Goal: Task Accomplishment & Management: Use online tool/utility

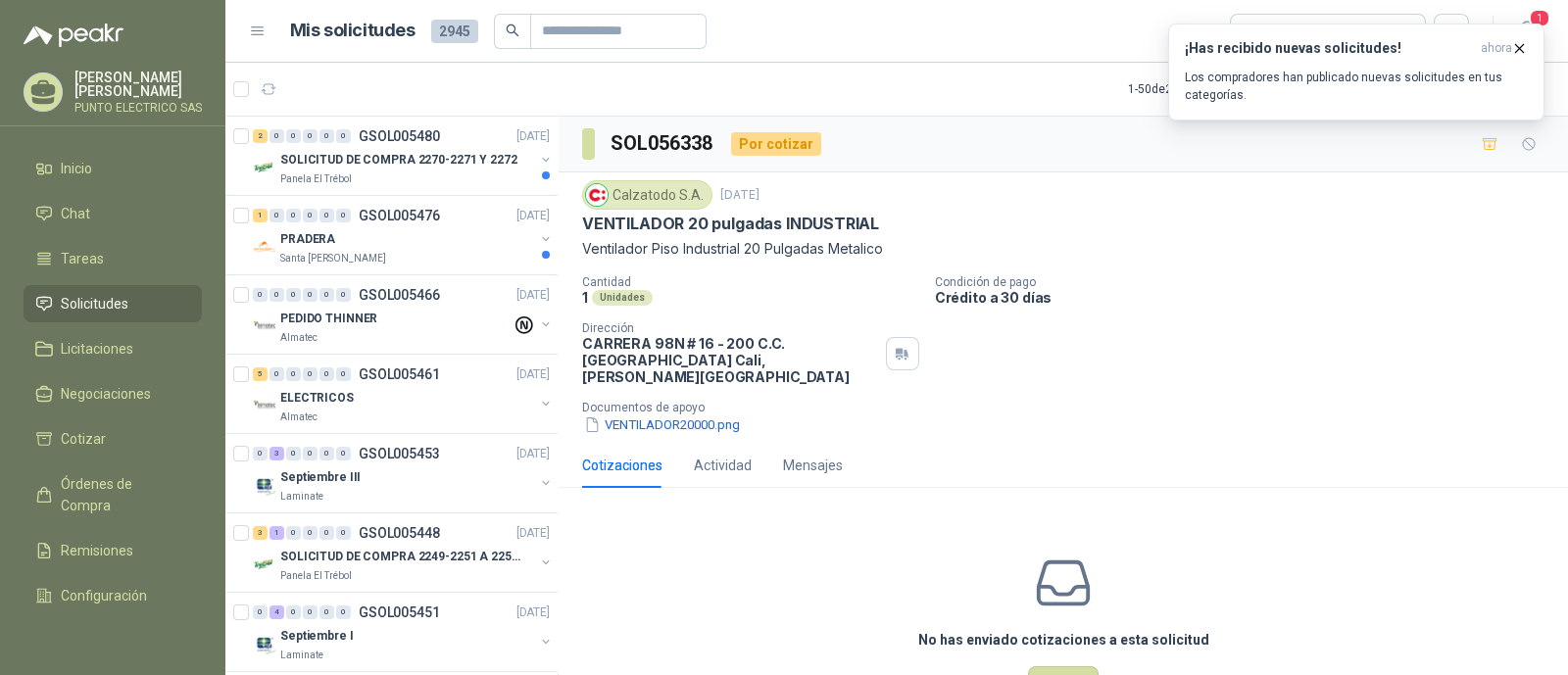
scroll to position [6, 0]
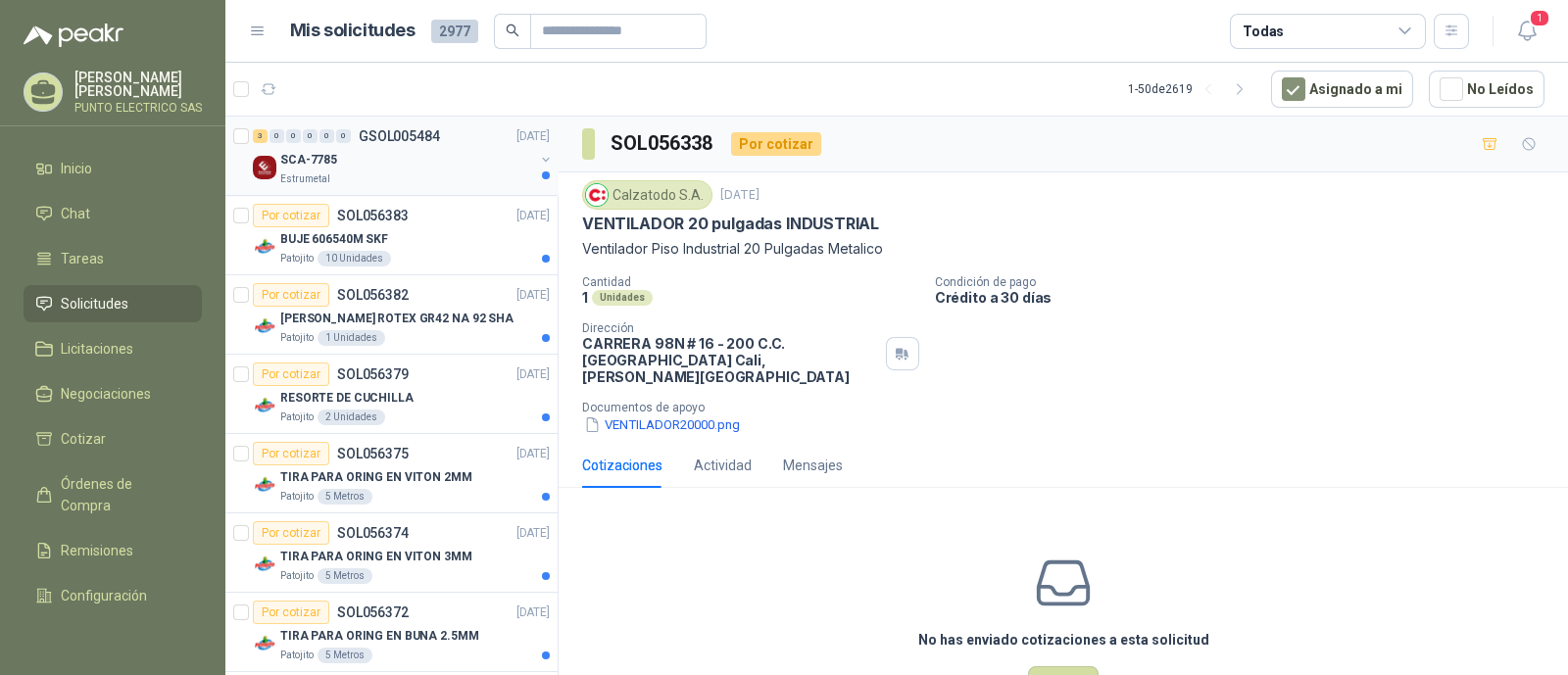
drag, startPoint x: 382, startPoint y: 154, endPoint x: 394, endPoint y: 158, distance: 12.6
click at [382, 154] on div "SCA-7785" at bounding box center [408, 159] width 254 height 24
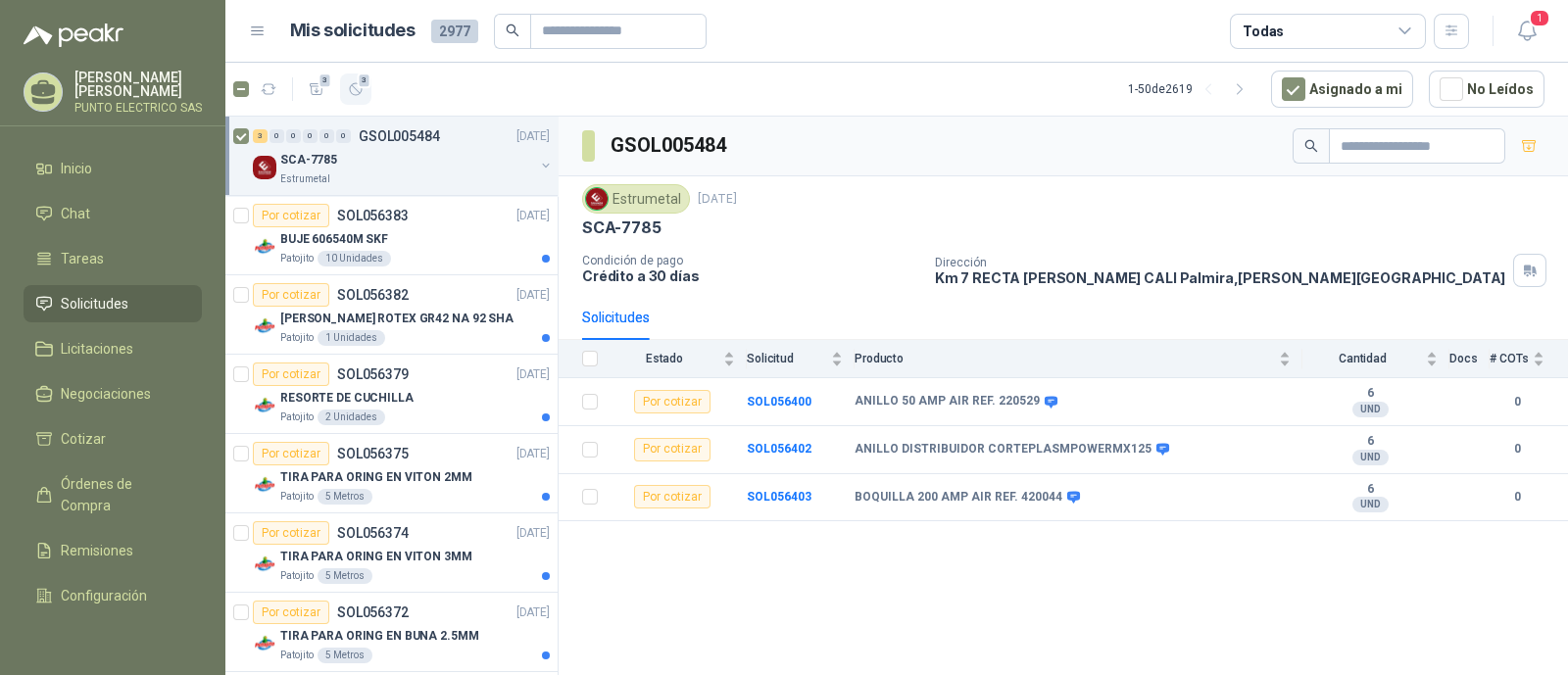
click at [362, 92] on icon "button" at bounding box center [356, 90] width 17 height 17
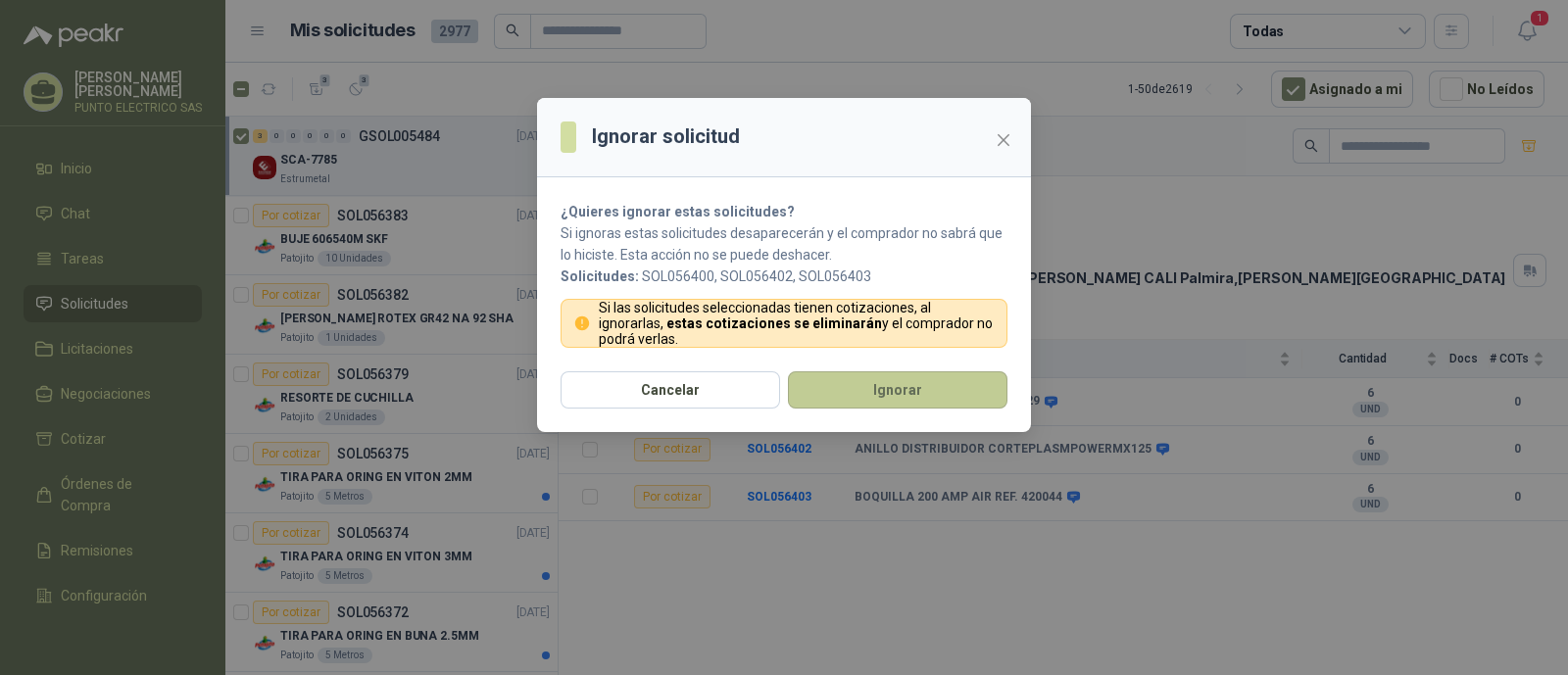
click at [862, 384] on button "Ignorar" at bounding box center [898, 390] width 220 height 37
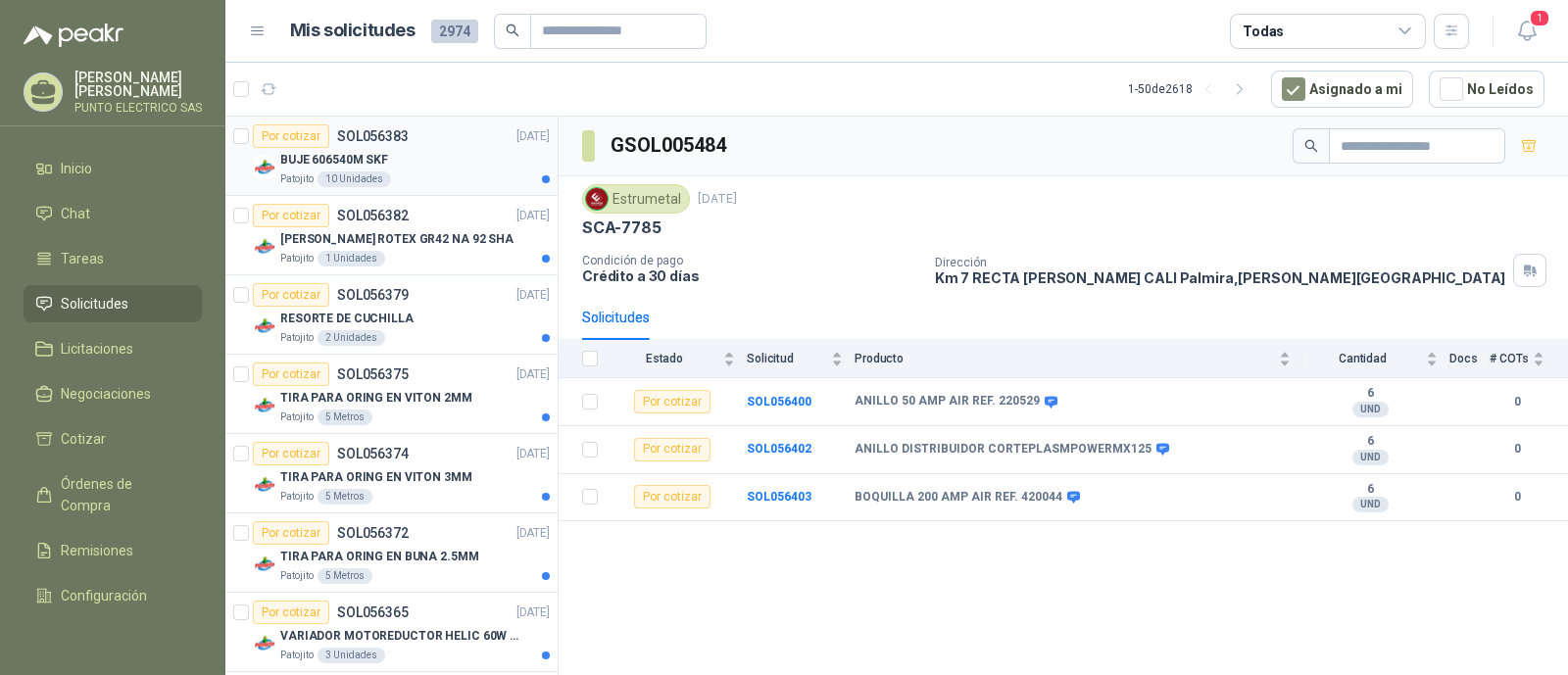
click at [442, 158] on div "BUJE 606540M SKF" at bounding box center [415, 159] width 270 height 24
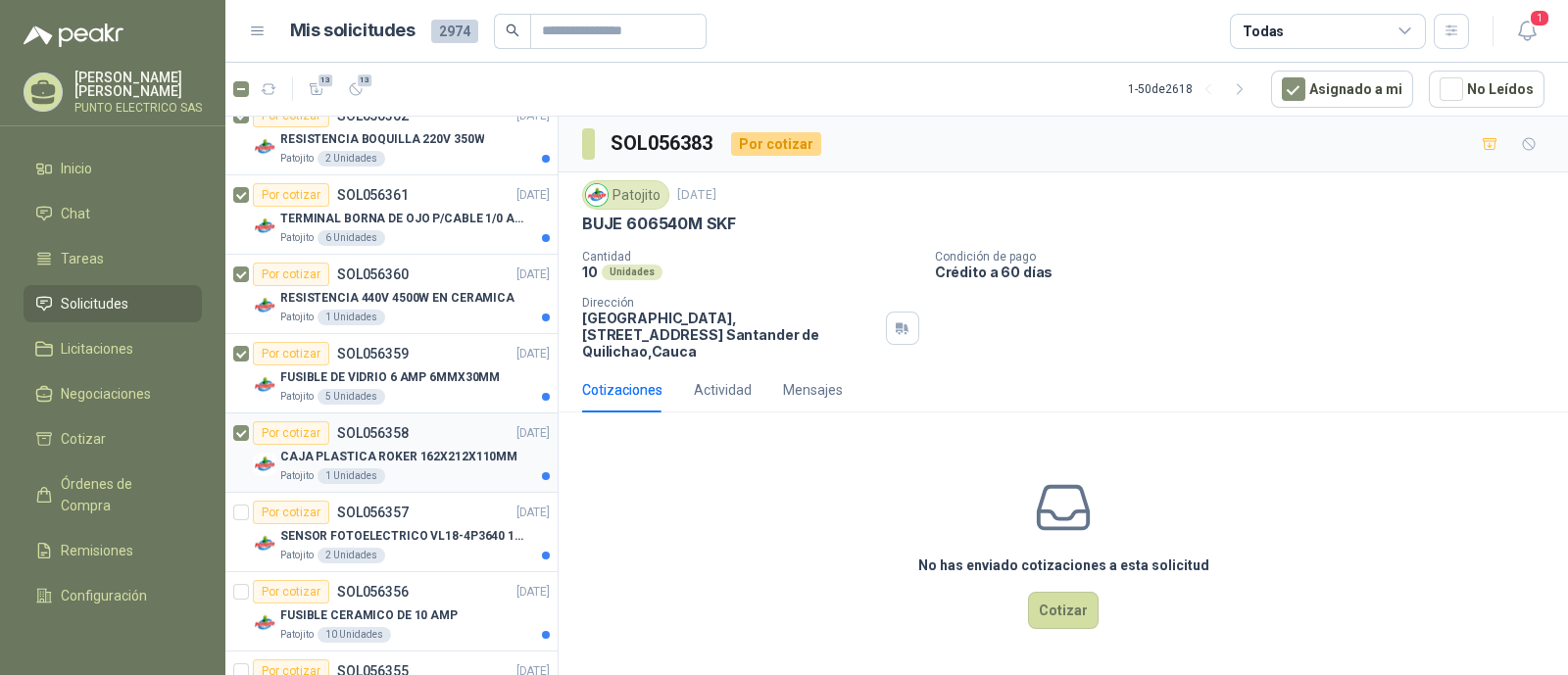
scroll to position [856, 0]
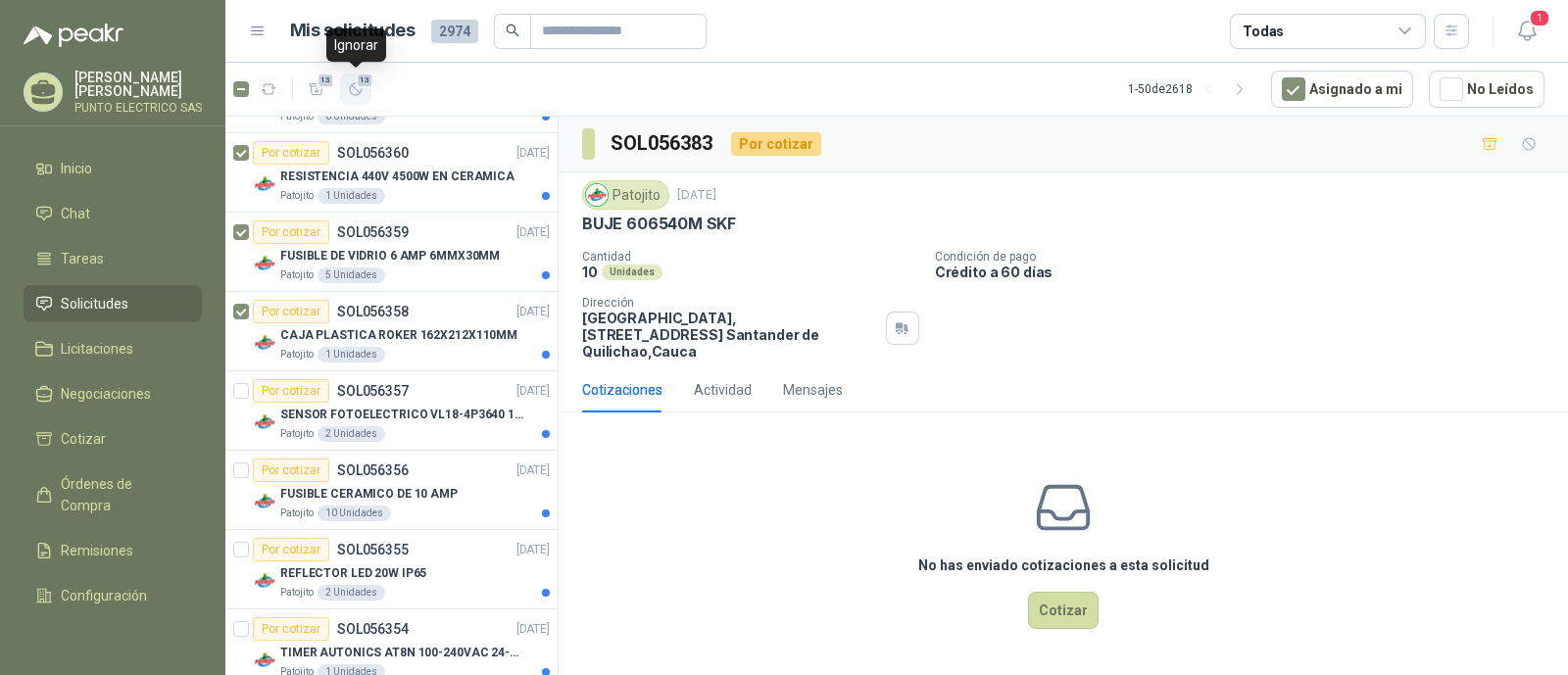
click at [357, 87] on span "13" at bounding box center [365, 81] width 19 height 16
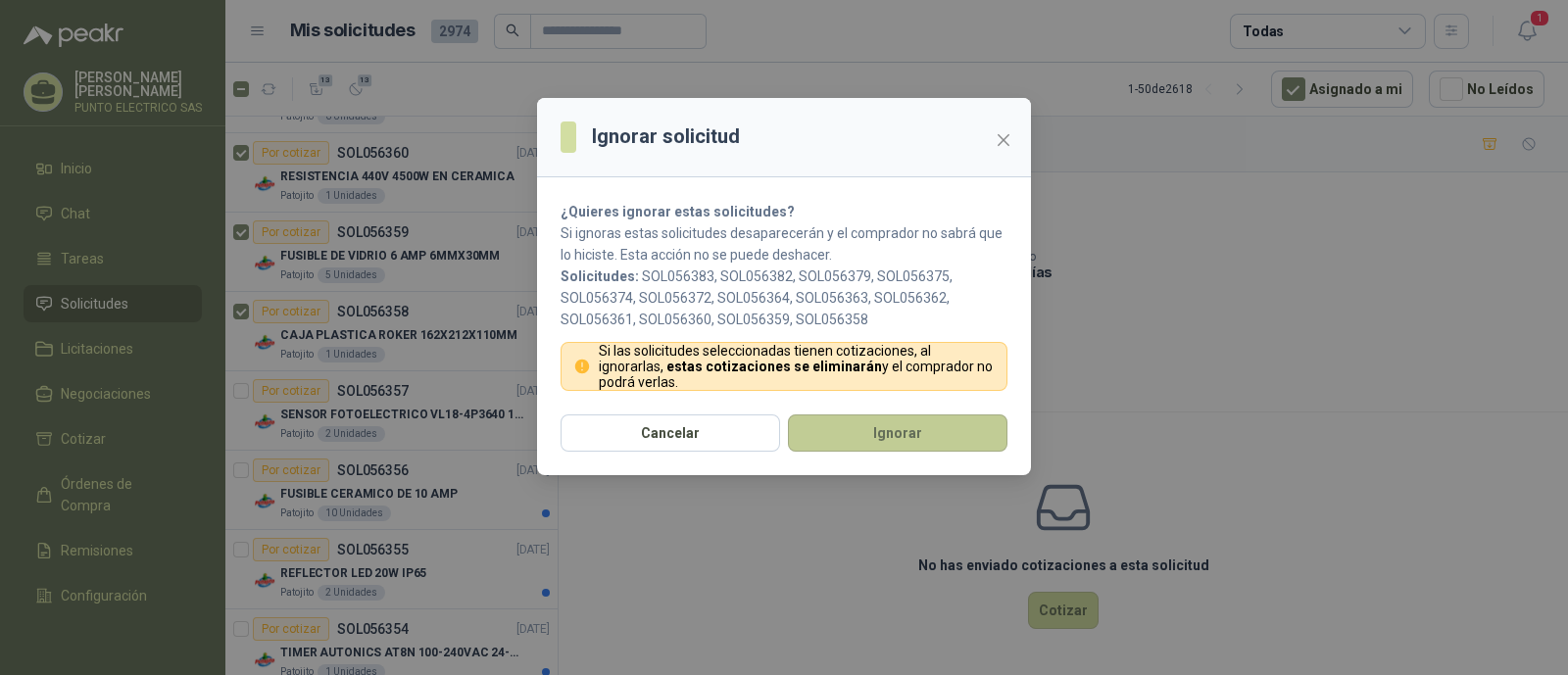
click at [895, 448] on button "Ignorar" at bounding box center [898, 433] width 220 height 37
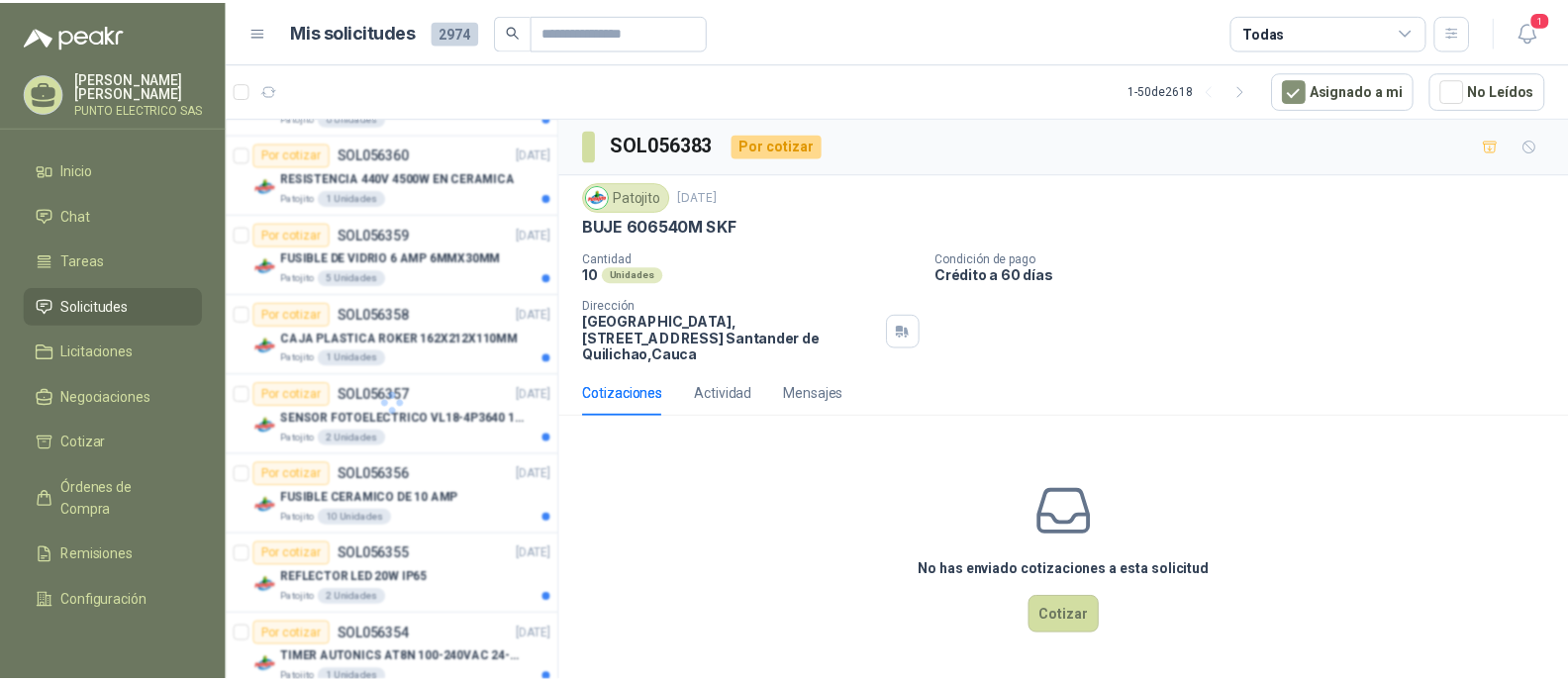
scroll to position [0, 0]
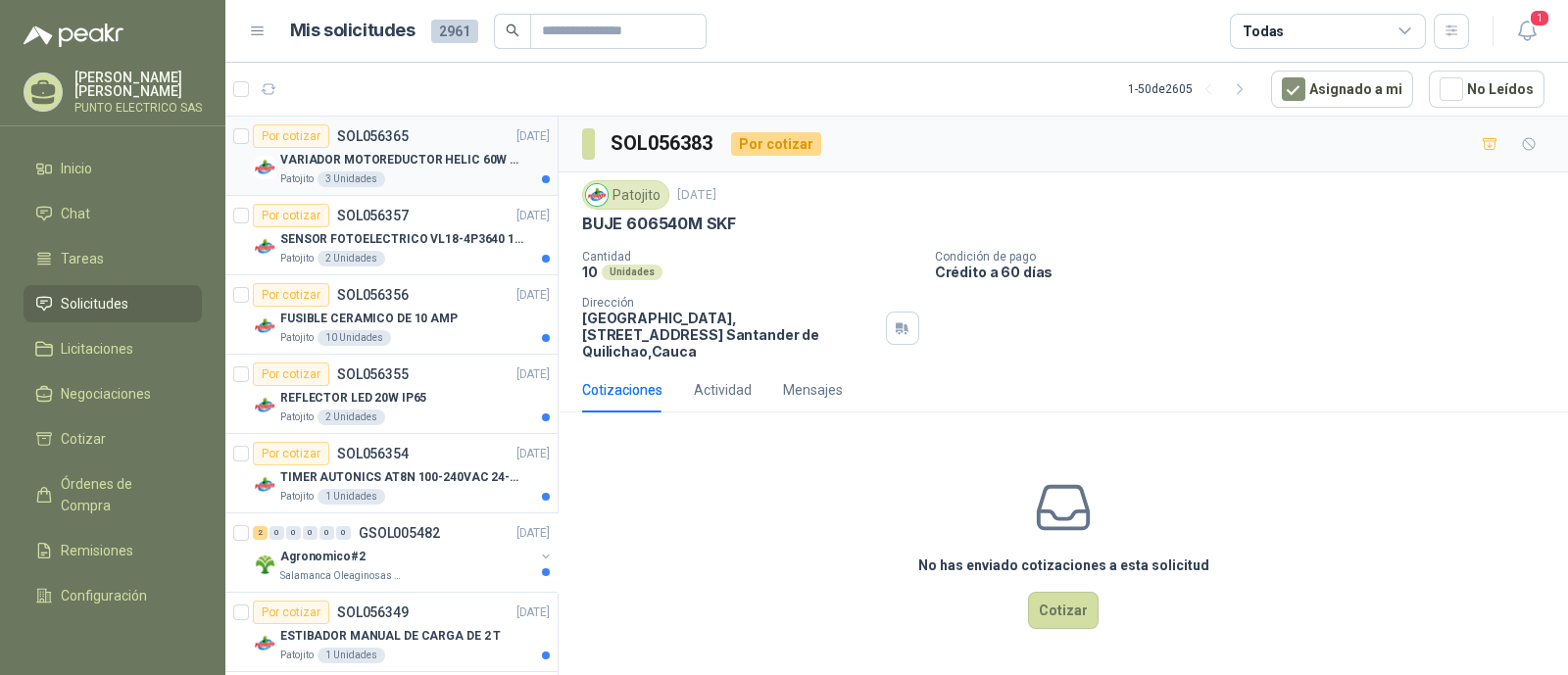
click at [444, 163] on p "VARIADOR MOTOREDUCTOR HELIC 60W 110V" at bounding box center [403, 159] width 244 height 19
click at [357, 92] on icon "button" at bounding box center [356, 90] width 17 height 17
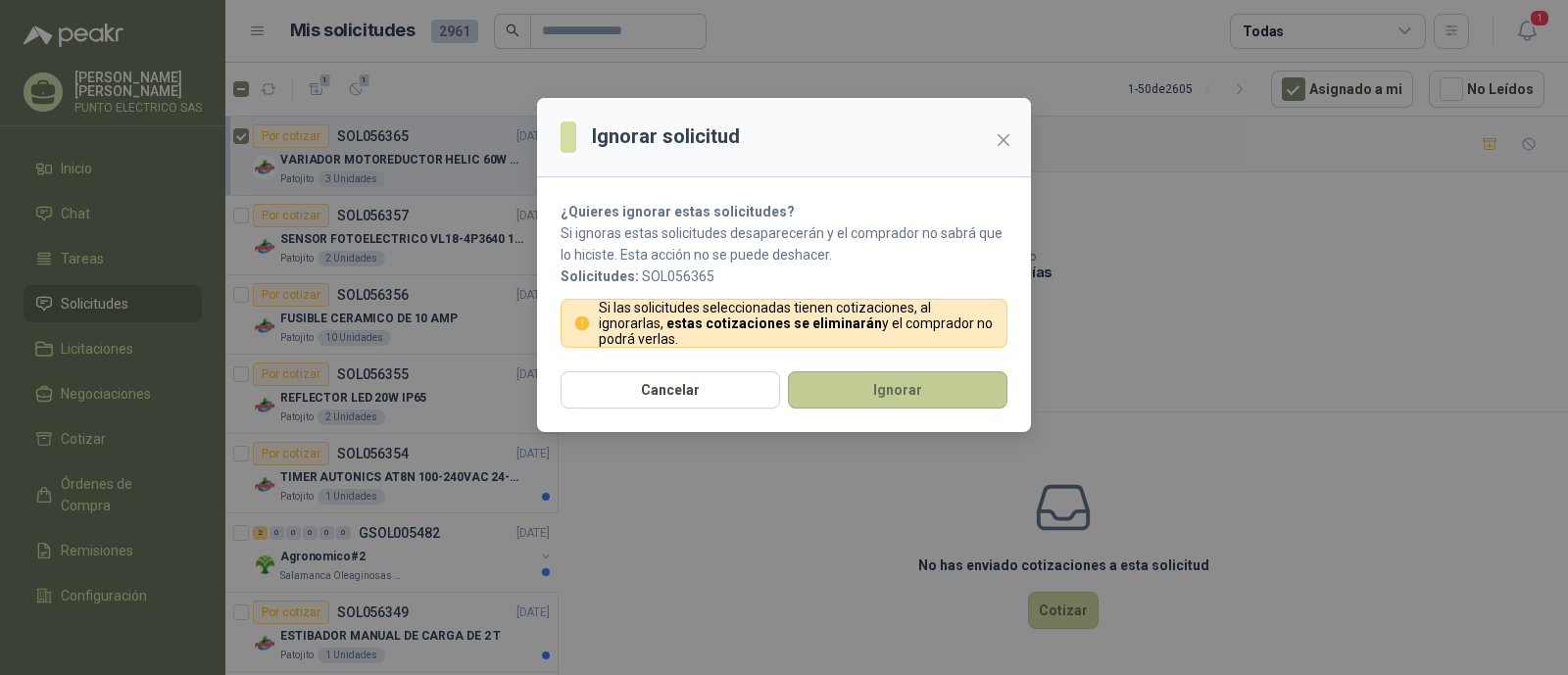
click at [906, 374] on button "Ignorar" at bounding box center [898, 390] width 220 height 37
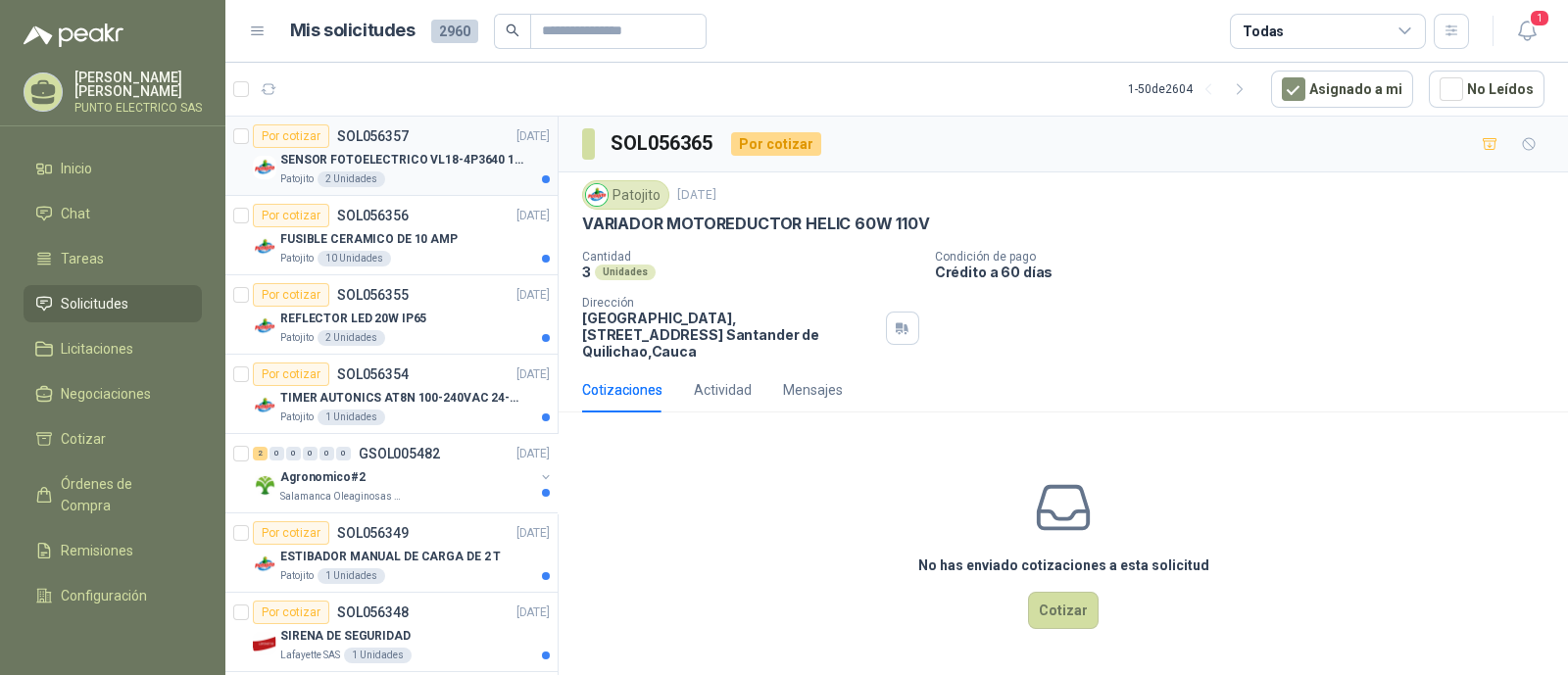
click at [410, 171] on div "Patojito 2 Unidades" at bounding box center [415, 179] width 270 height 16
drag, startPoint x: 885, startPoint y: 225, endPoint x: 781, endPoint y: 218, distance: 104.2
click at [781, 218] on p "SENSOR FOTOELECTRICO VL18-4P3640 10-30" at bounding box center [759, 223] width 353 height 21
copy p "VL18-4P3640"
drag, startPoint x: 572, startPoint y: 222, endPoint x: 882, endPoint y: 223, distance: 310.0
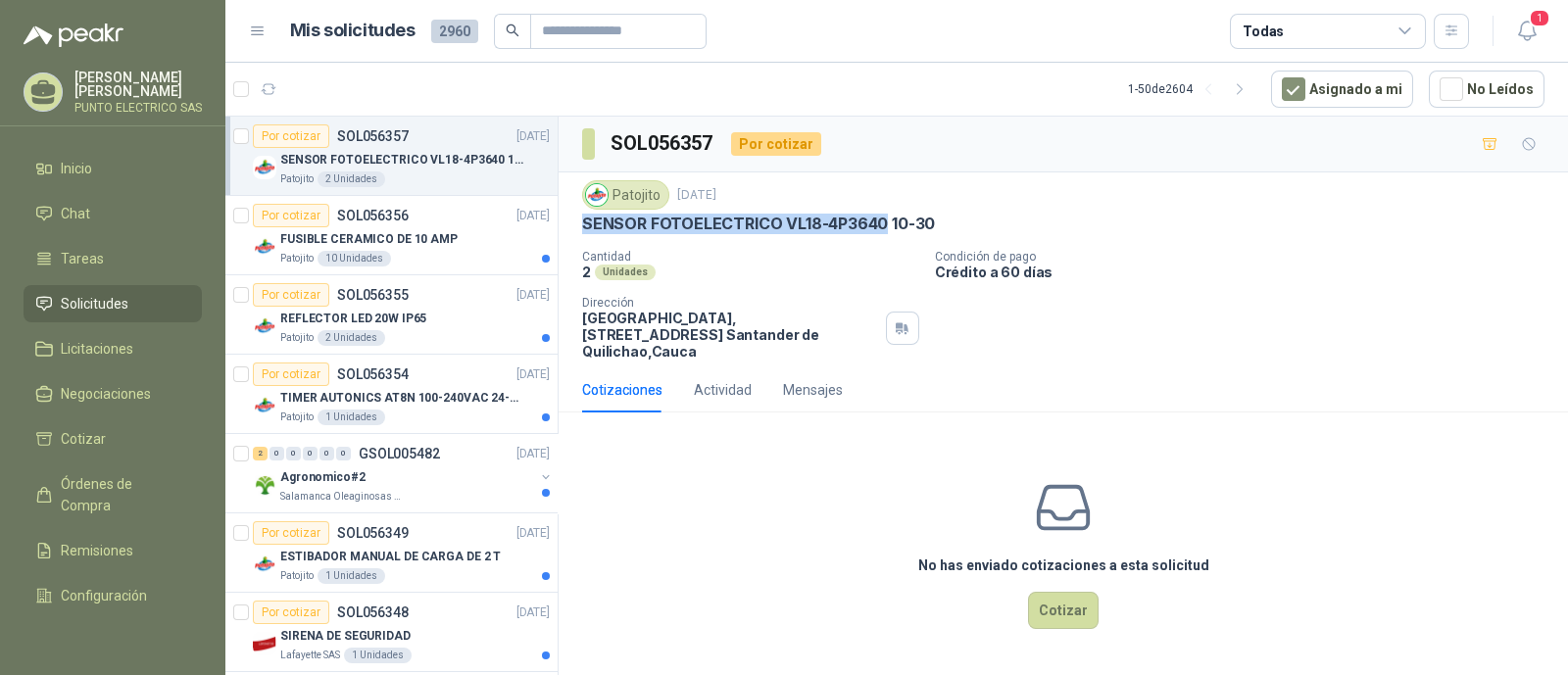
click at [882, 223] on div "Patojito [DATE] SENSOR FOTOELECTRICO VL18-4P3640 10-30 Cantidad 2 Unidades Cond…" at bounding box center [1064, 270] width 1010 height 195
copy p "SENSOR FOTOELECTRICO VL18-4P3640"
click at [447, 243] on div "FUSIBLE CERAMICO DE 10 AMP" at bounding box center [415, 239] width 270 height 24
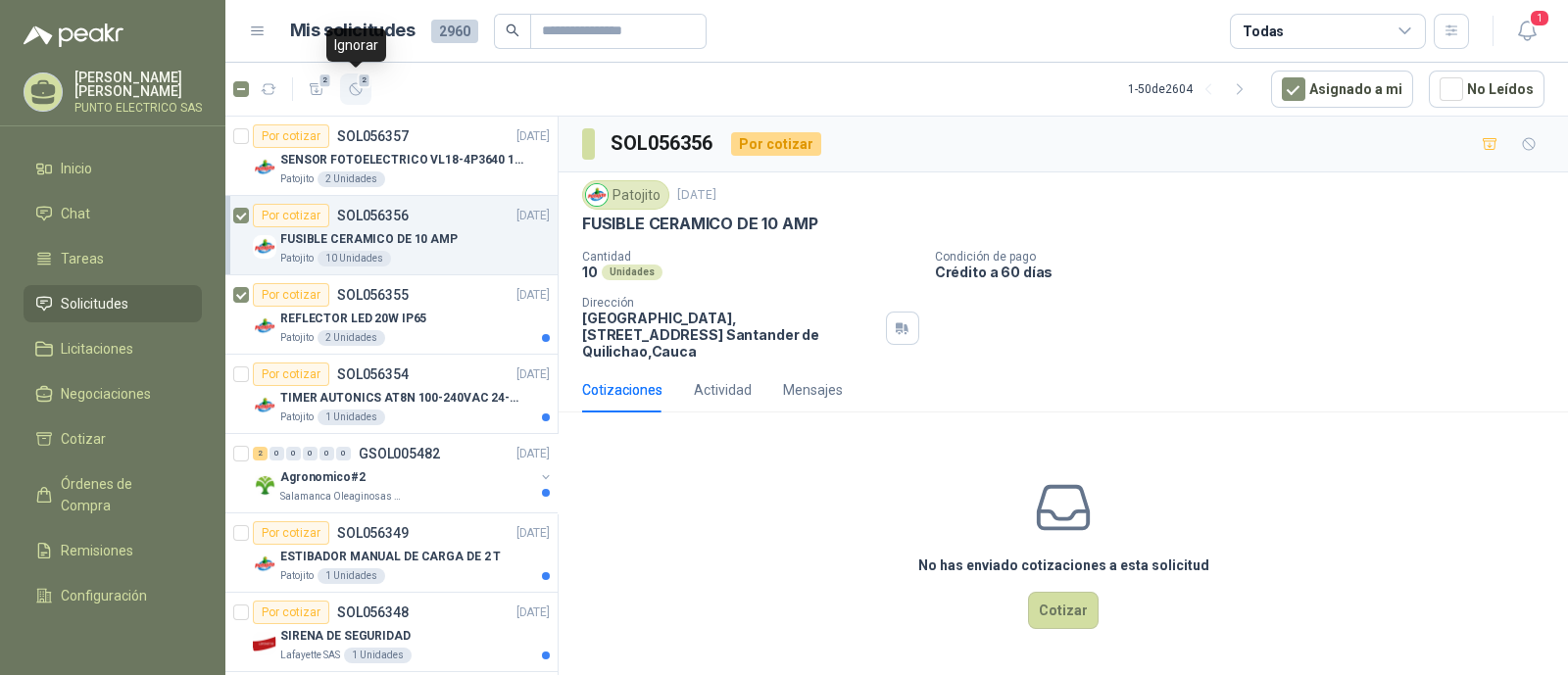
click at [364, 89] on button "2" at bounding box center [356, 90] width 31 height 31
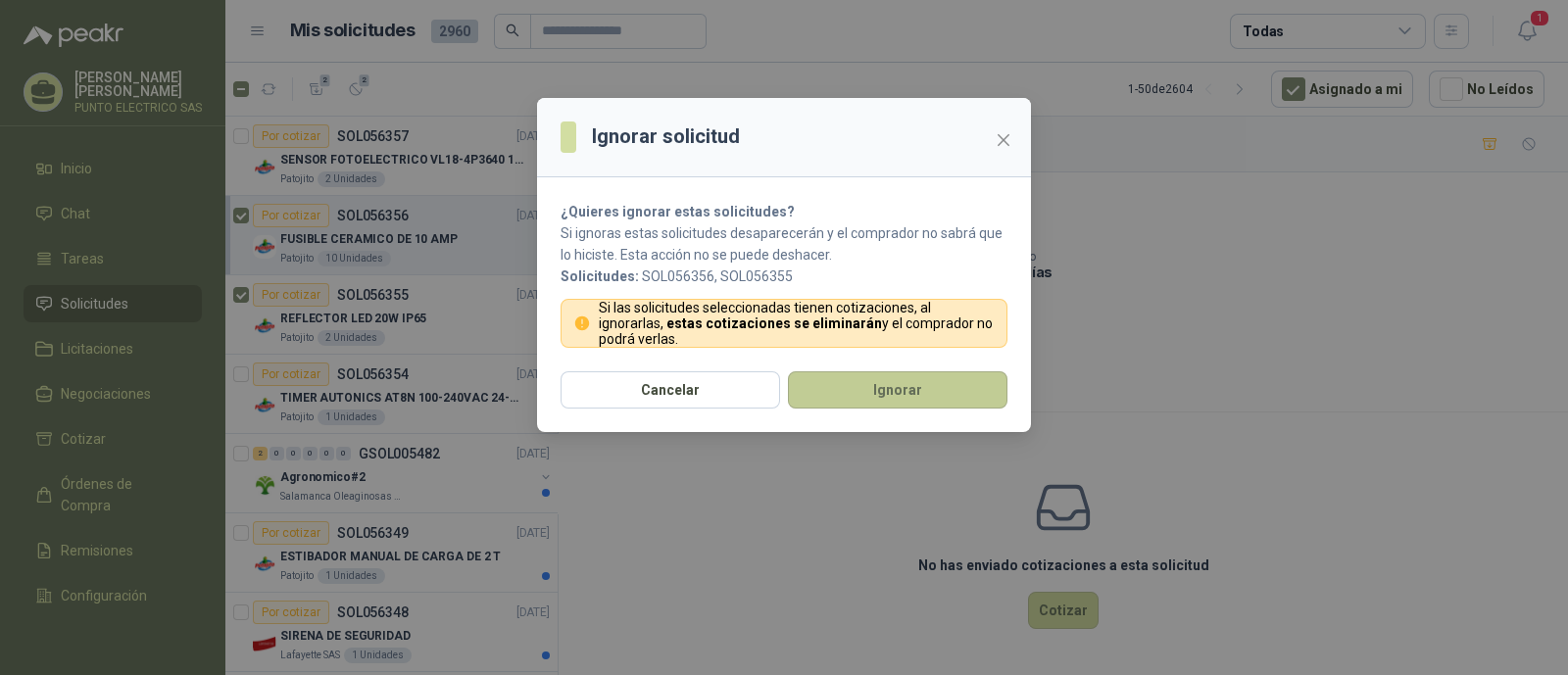
click at [875, 376] on button "Ignorar" at bounding box center [898, 390] width 220 height 37
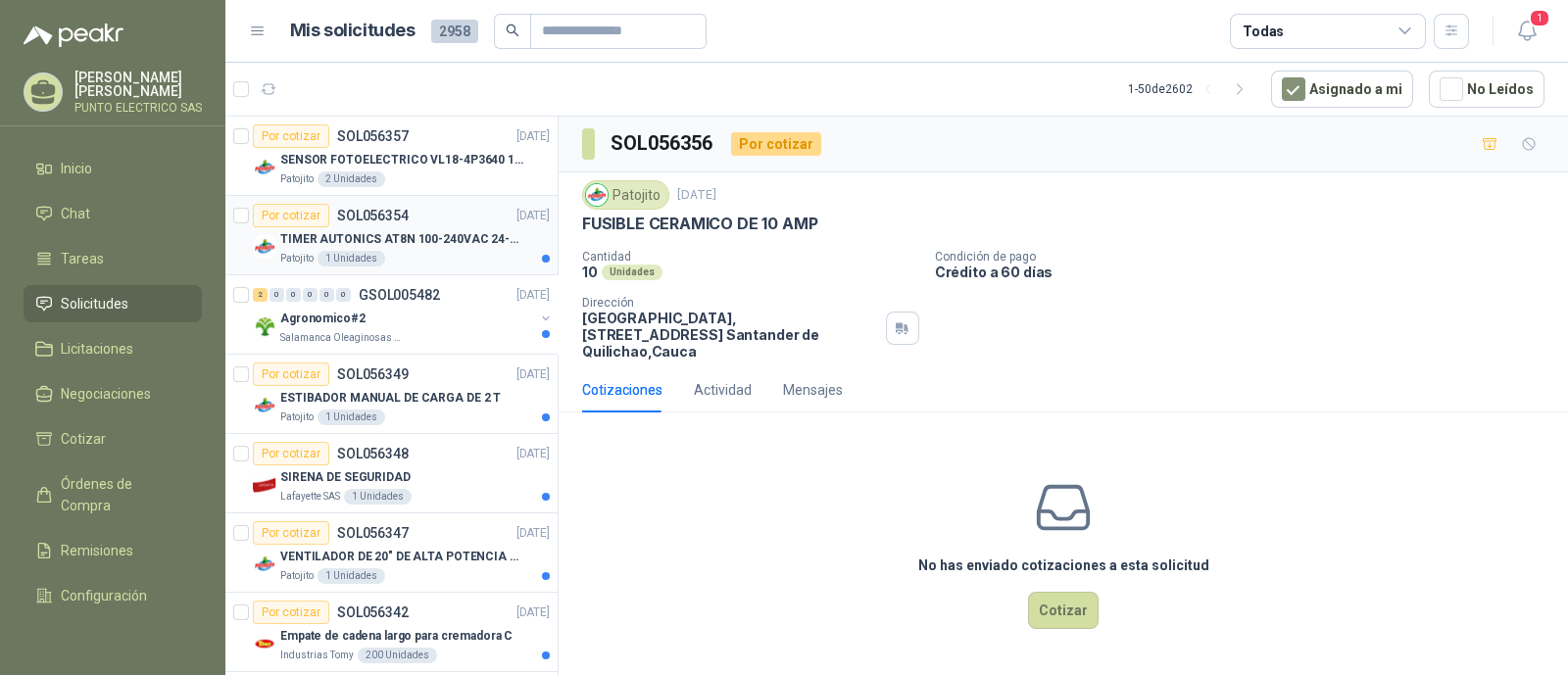
click at [434, 247] on div "TIMER AUTONICS AT8N 100-240VAC 24-240VD" at bounding box center [415, 239] width 270 height 24
click at [1061, 600] on button "Cotizar" at bounding box center [1064, 611] width 71 height 37
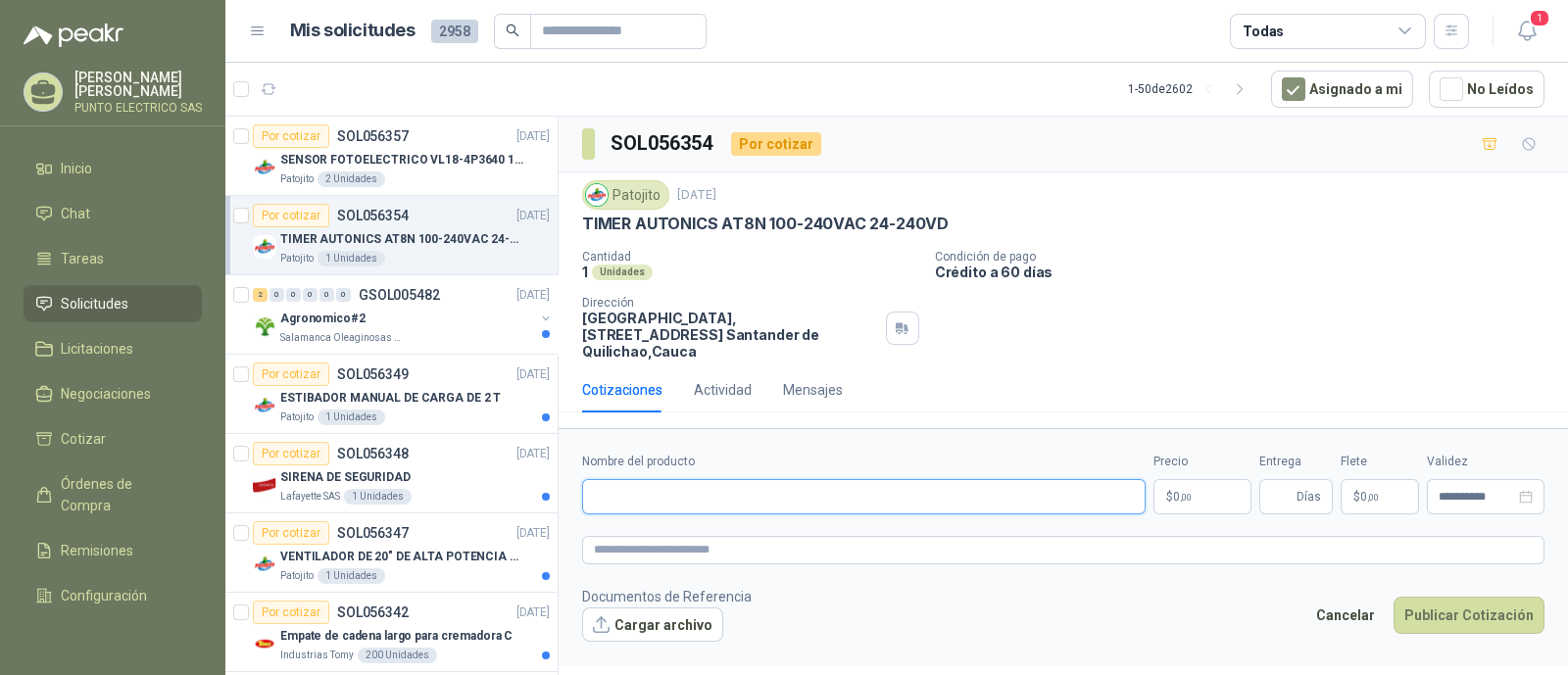
click at [673, 480] on input "Nombre del producto" at bounding box center [864, 497] width 564 height 35
click at [684, 479] on input "Nombre del producto" at bounding box center [864, 497] width 564 height 35
type input "**********"
click at [1180, 482] on body "[PERSON_NAME] PUNTO ELECTRICO SAS Inicio Chat Tareas Solicitudes Licitaciones N…" at bounding box center [784, 338] width 1568 height 675
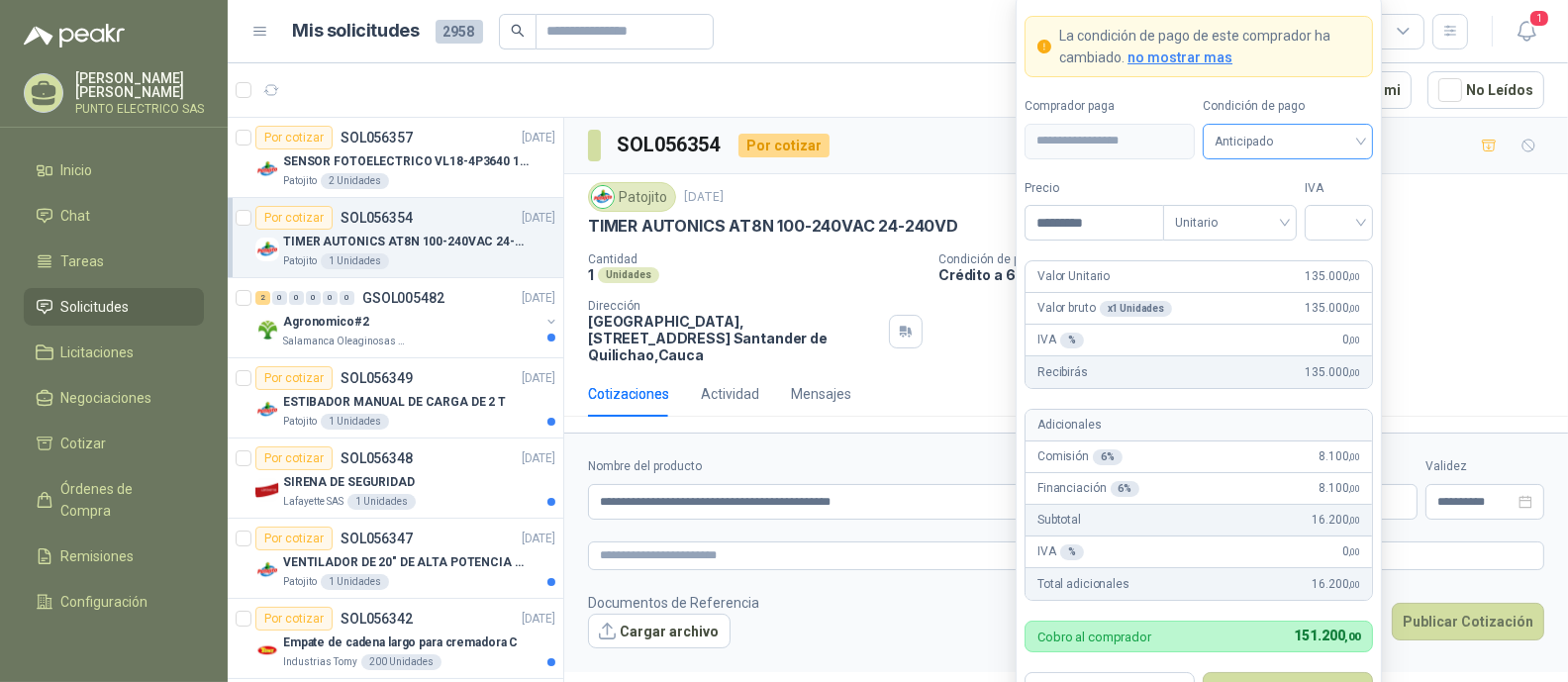
click at [1361, 139] on span "Anticipado" at bounding box center [1288, 141] width 146 height 30
type input "*********"
click at [1258, 177] on div "Anticipado" at bounding box center [1288, 183] width 138 height 22
click at [1362, 225] on div at bounding box center [1339, 223] width 69 height 36
click at [1334, 265] on div "19%" at bounding box center [1339, 265] width 37 height 22
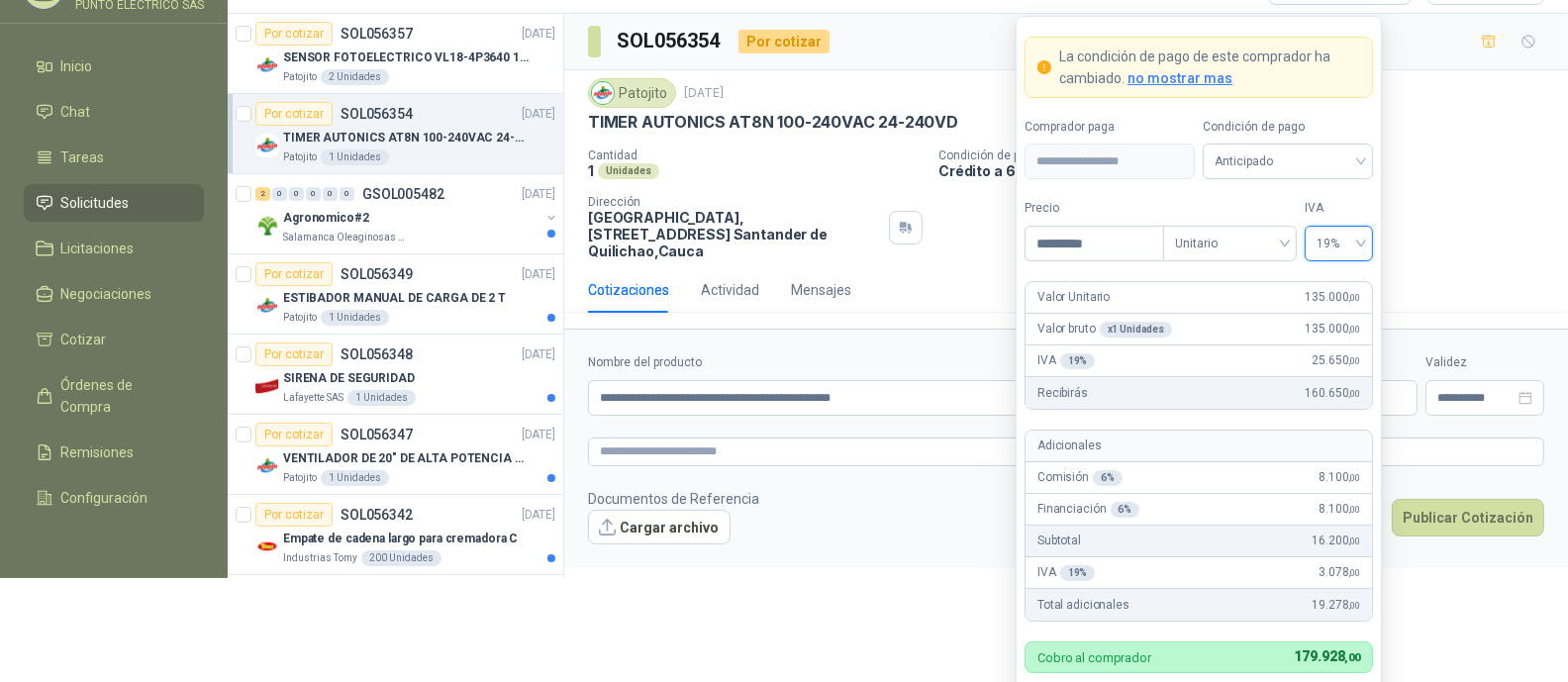
scroll to position [153, 0]
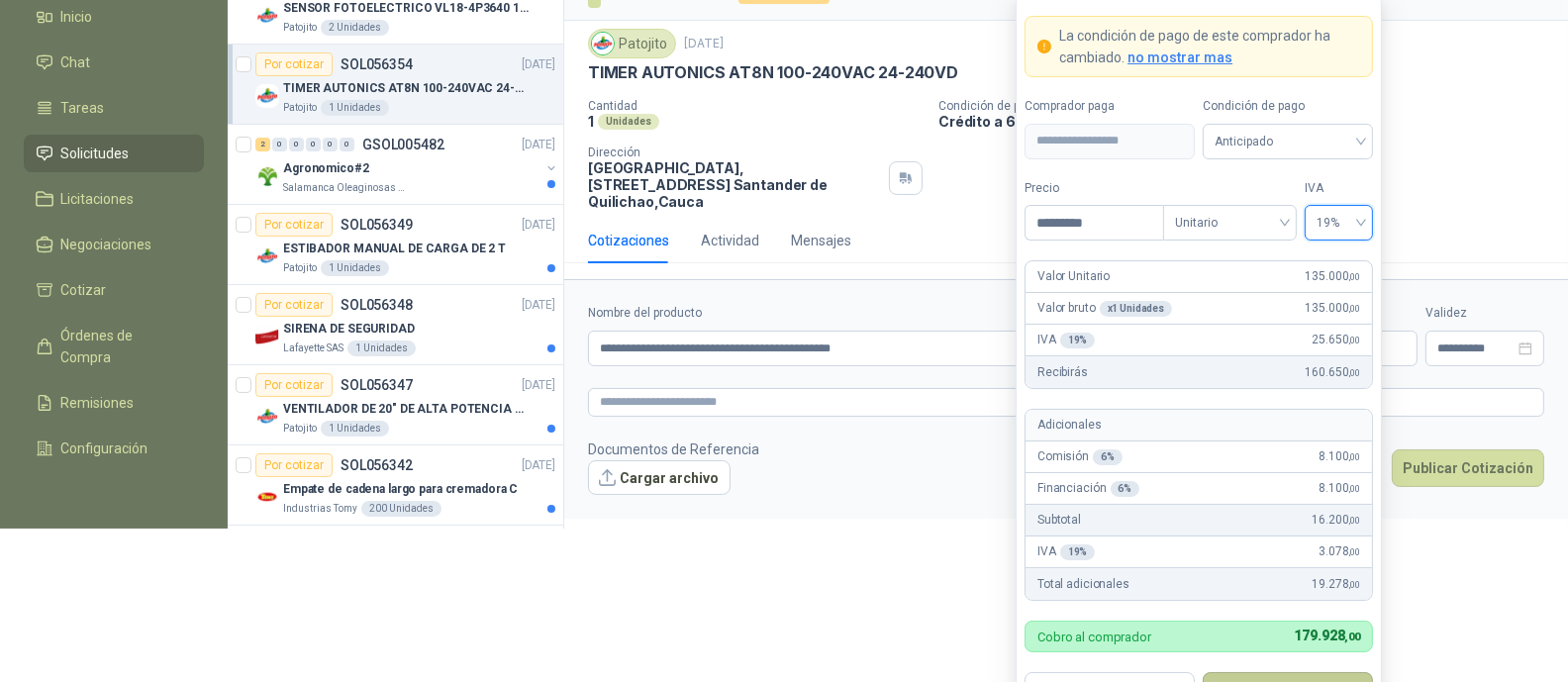
click at [1295, 676] on button "Guardar" at bounding box center [1288, 691] width 170 height 38
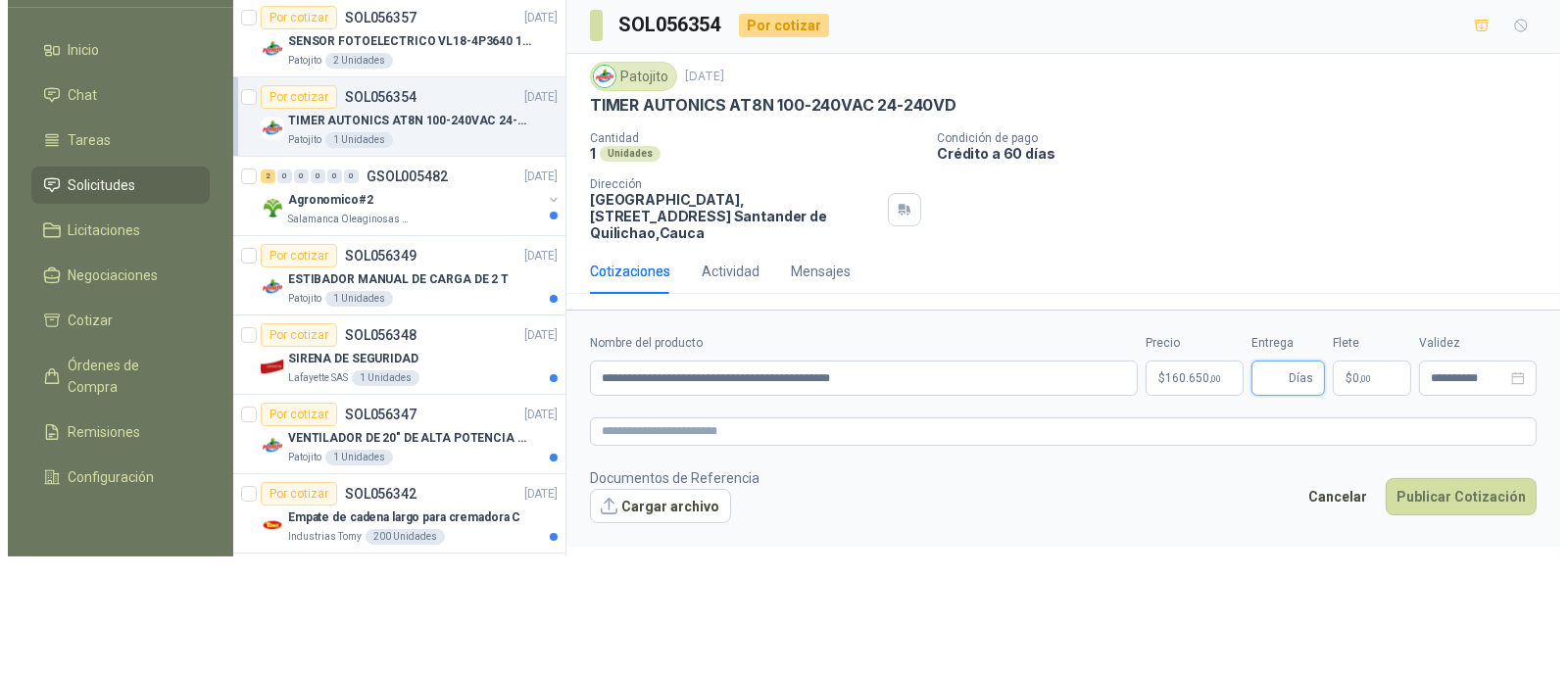
scroll to position [0, 0]
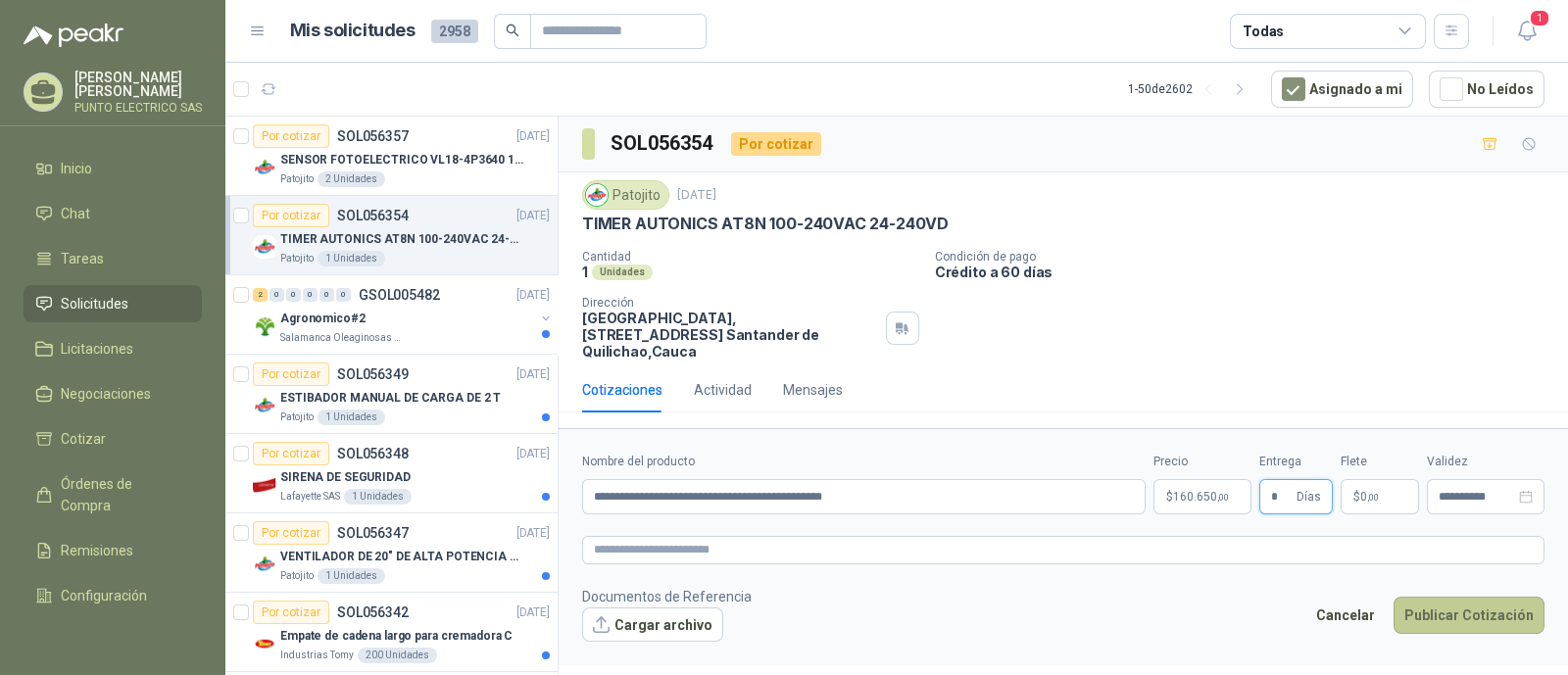
type input "*"
click at [1473, 601] on button "Publicar Cotización" at bounding box center [1469, 615] width 151 height 37
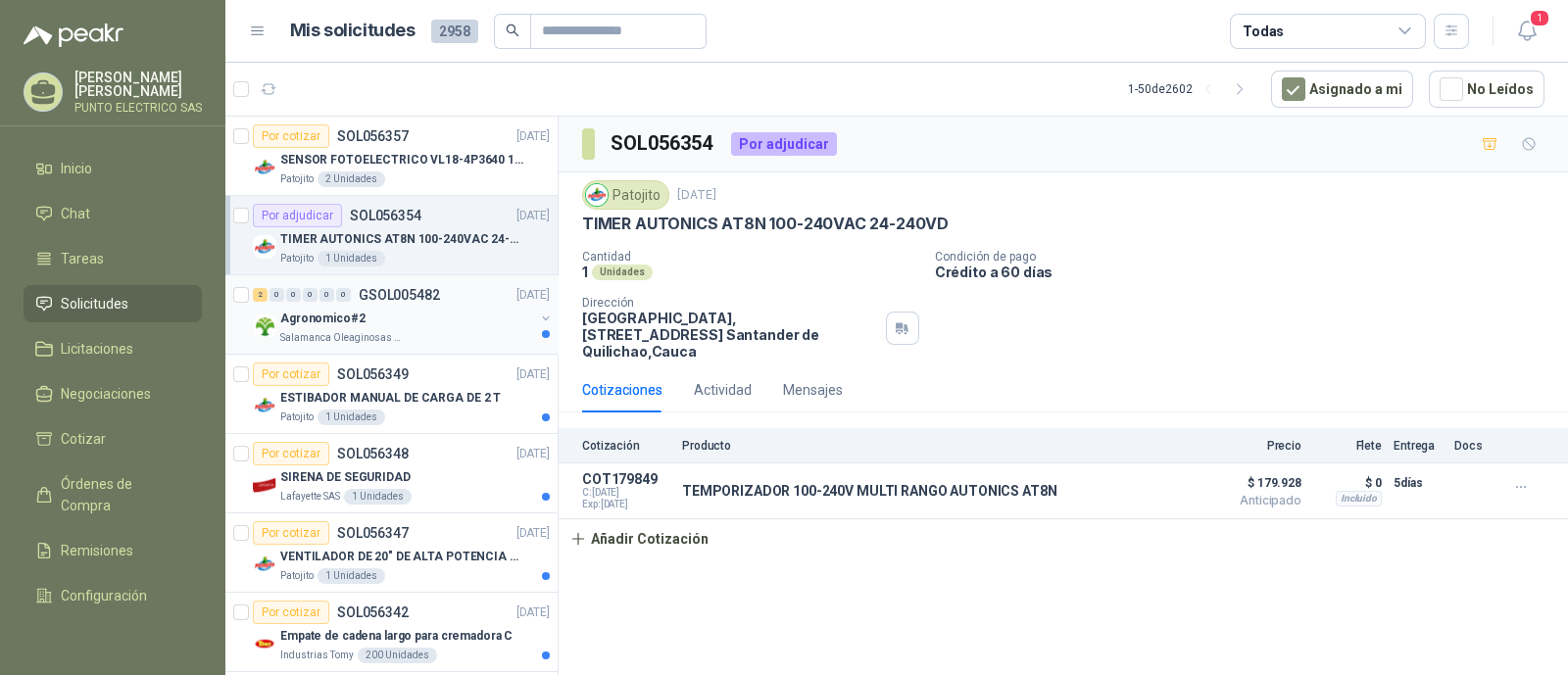
click at [432, 316] on div "Agronomico#2" at bounding box center [408, 319] width 254 height 24
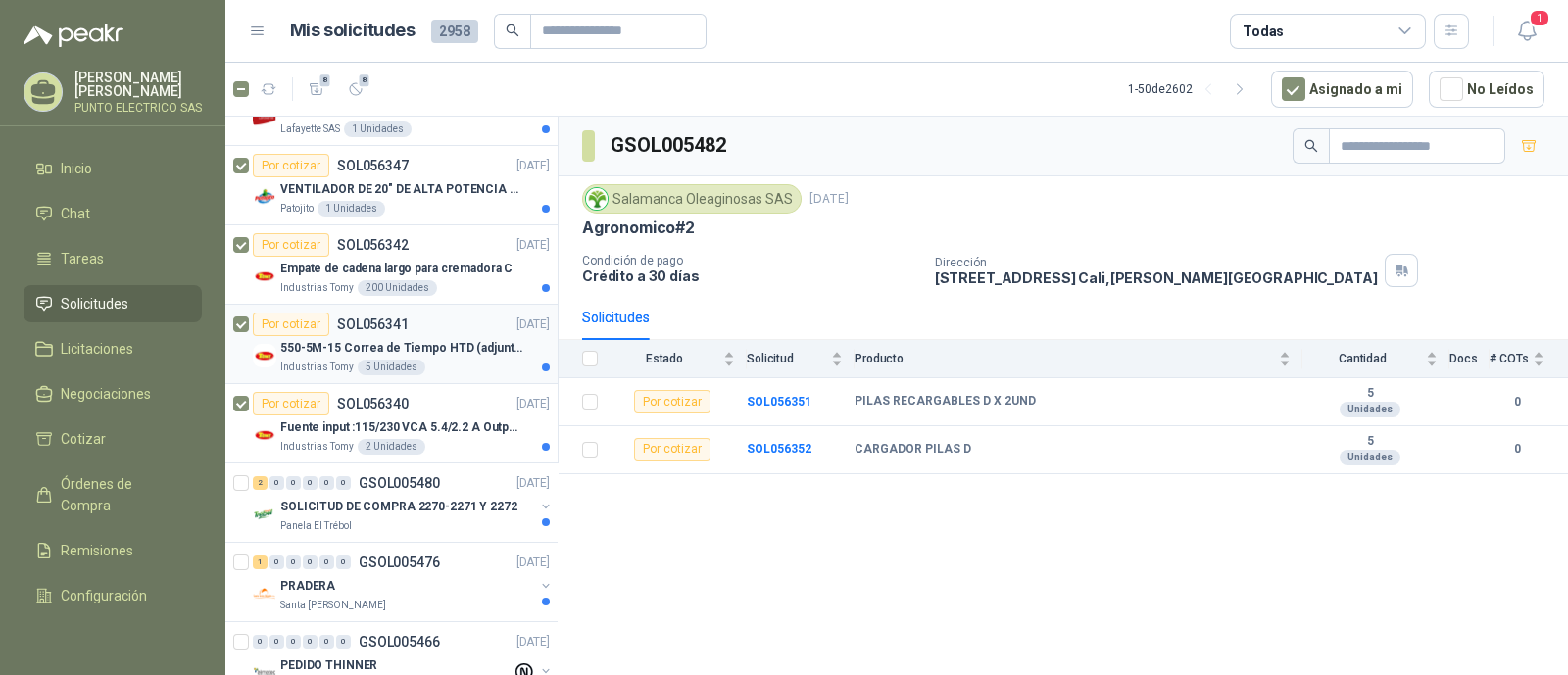
scroll to position [489, 0]
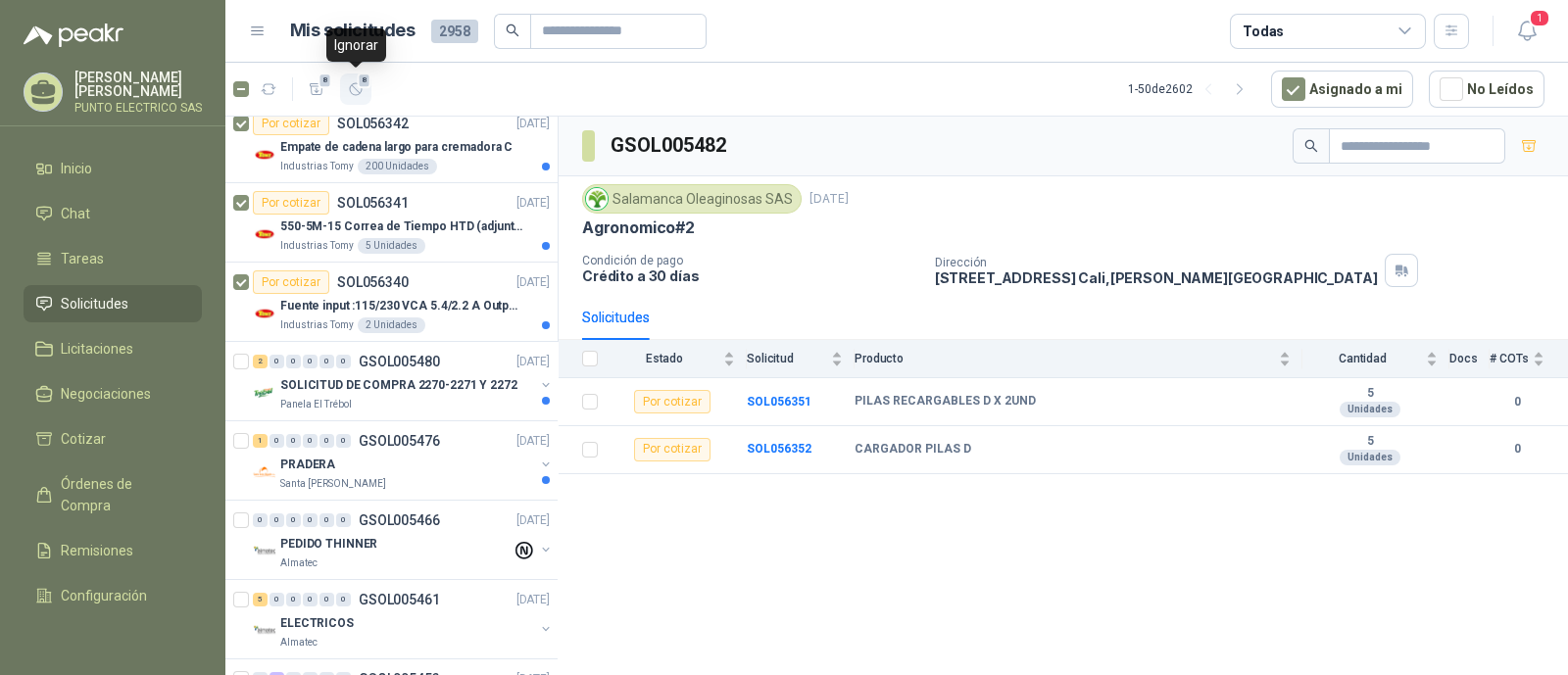
click at [356, 82] on icon "button" at bounding box center [356, 90] width 17 height 17
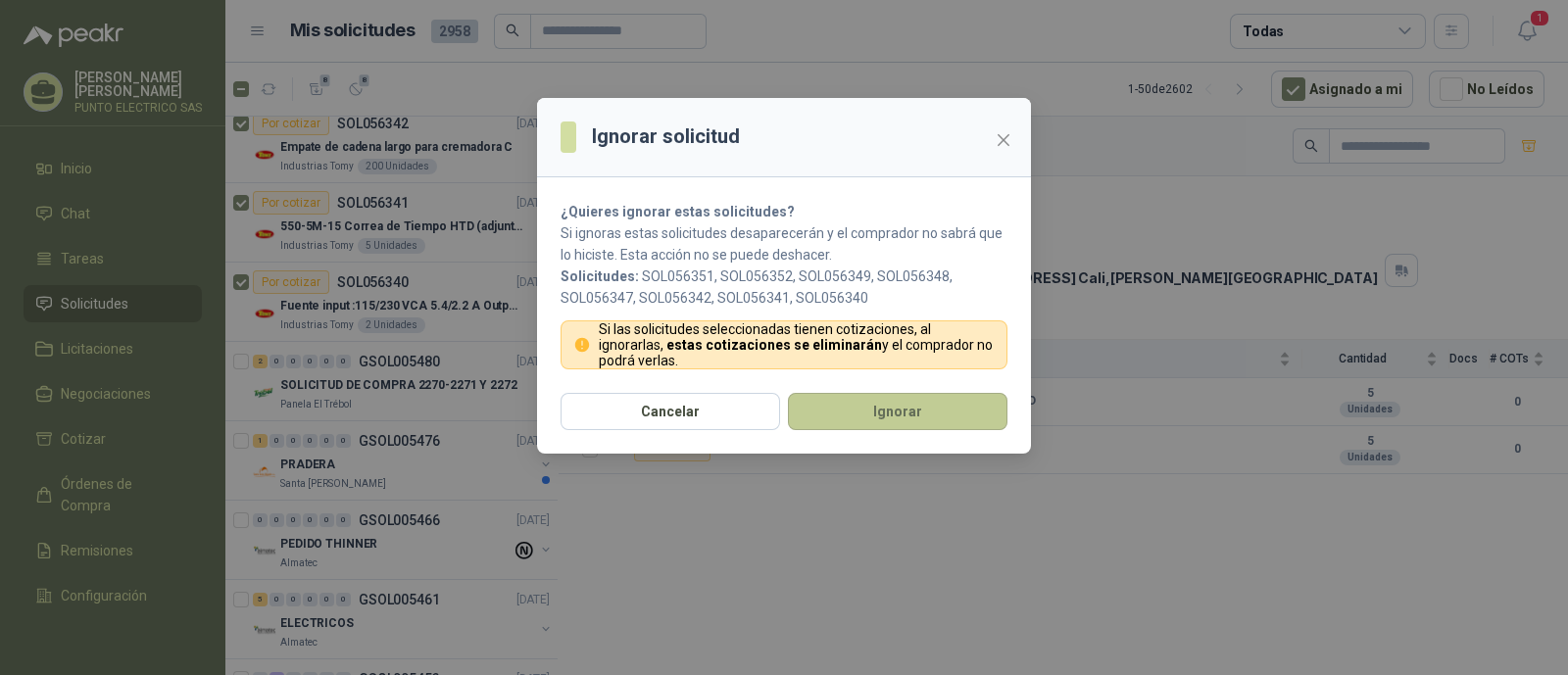
click at [872, 412] on button "Ignorar" at bounding box center [898, 411] width 220 height 37
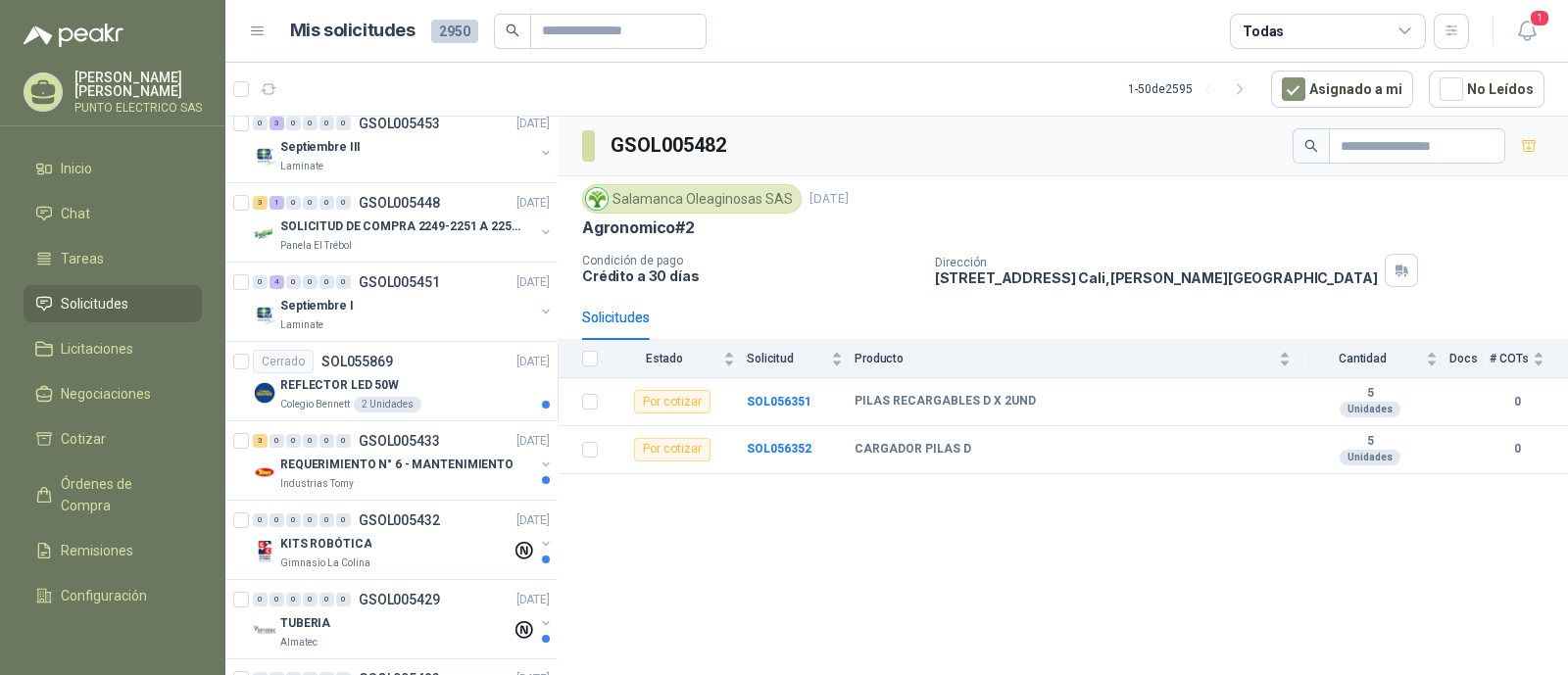
scroll to position [0, 0]
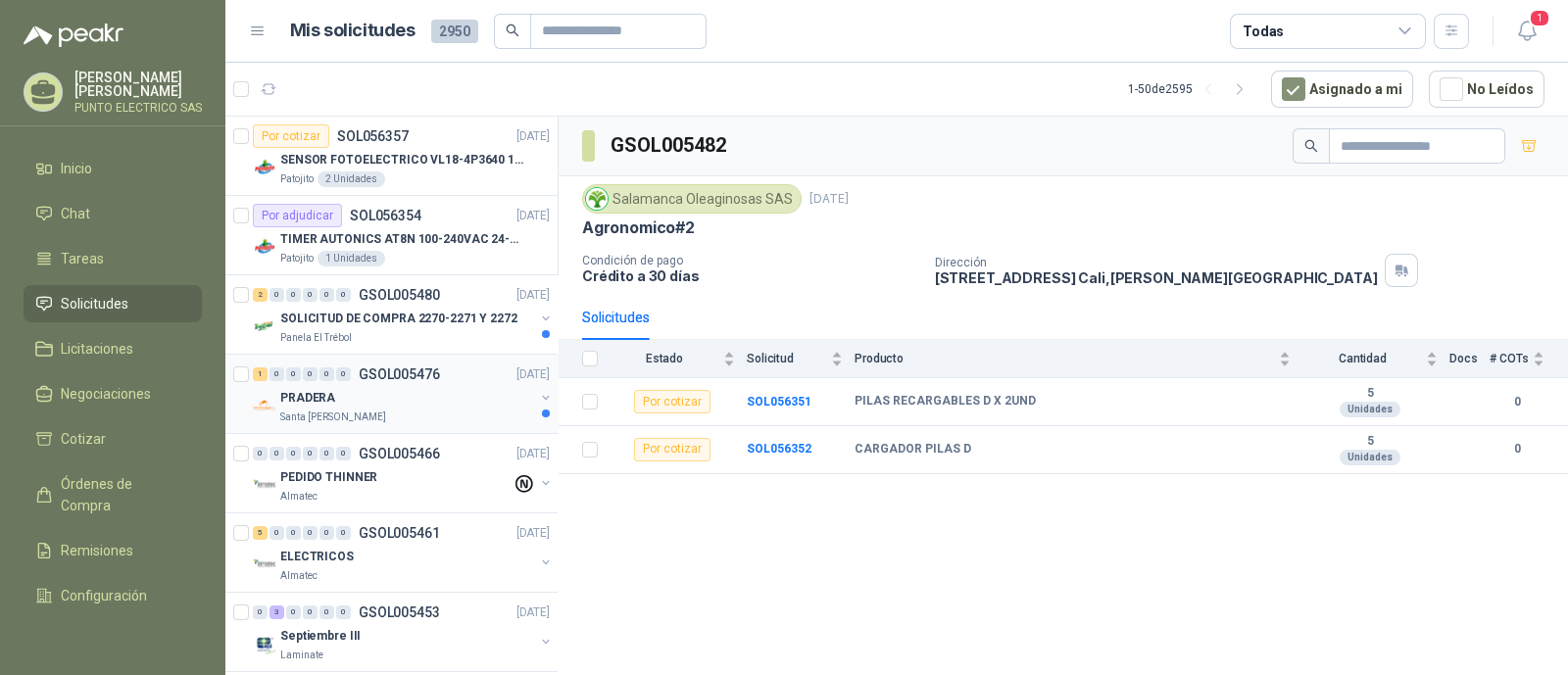
click at [447, 395] on div "PRADERA" at bounding box center [408, 398] width 254 height 24
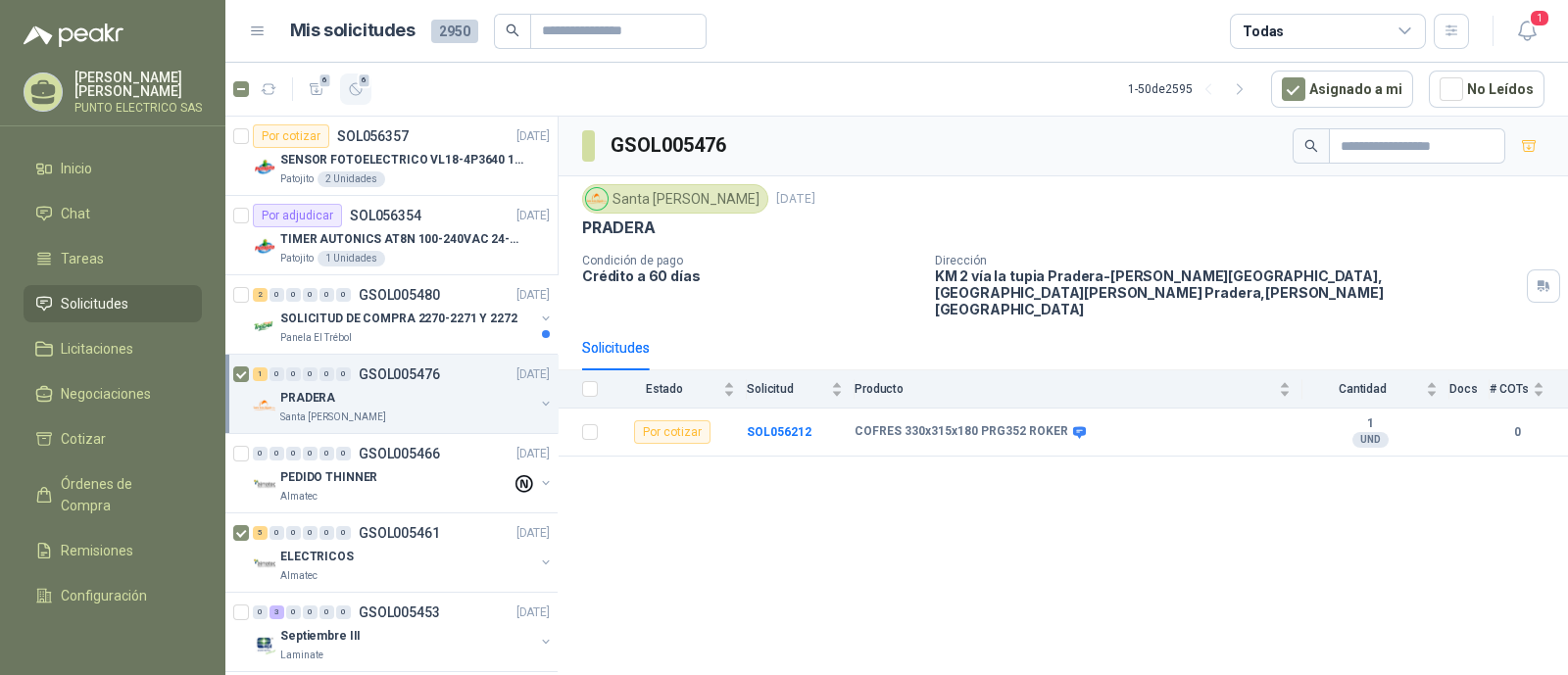
click at [356, 84] on icon "button" at bounding box center [356, 90] width 17 height 17
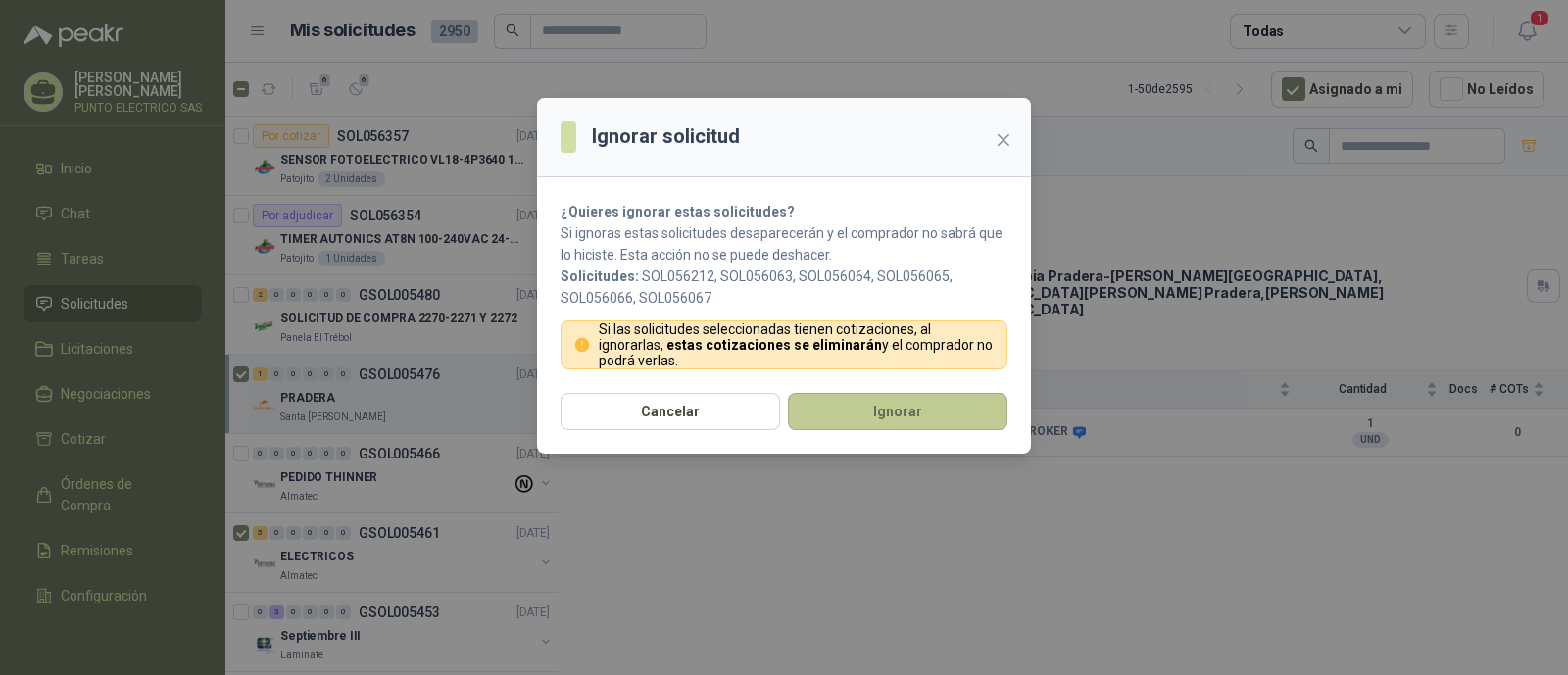
click at [862, 404] on button "Ignorar" at bounding box center [898, 411] width 220 height 37
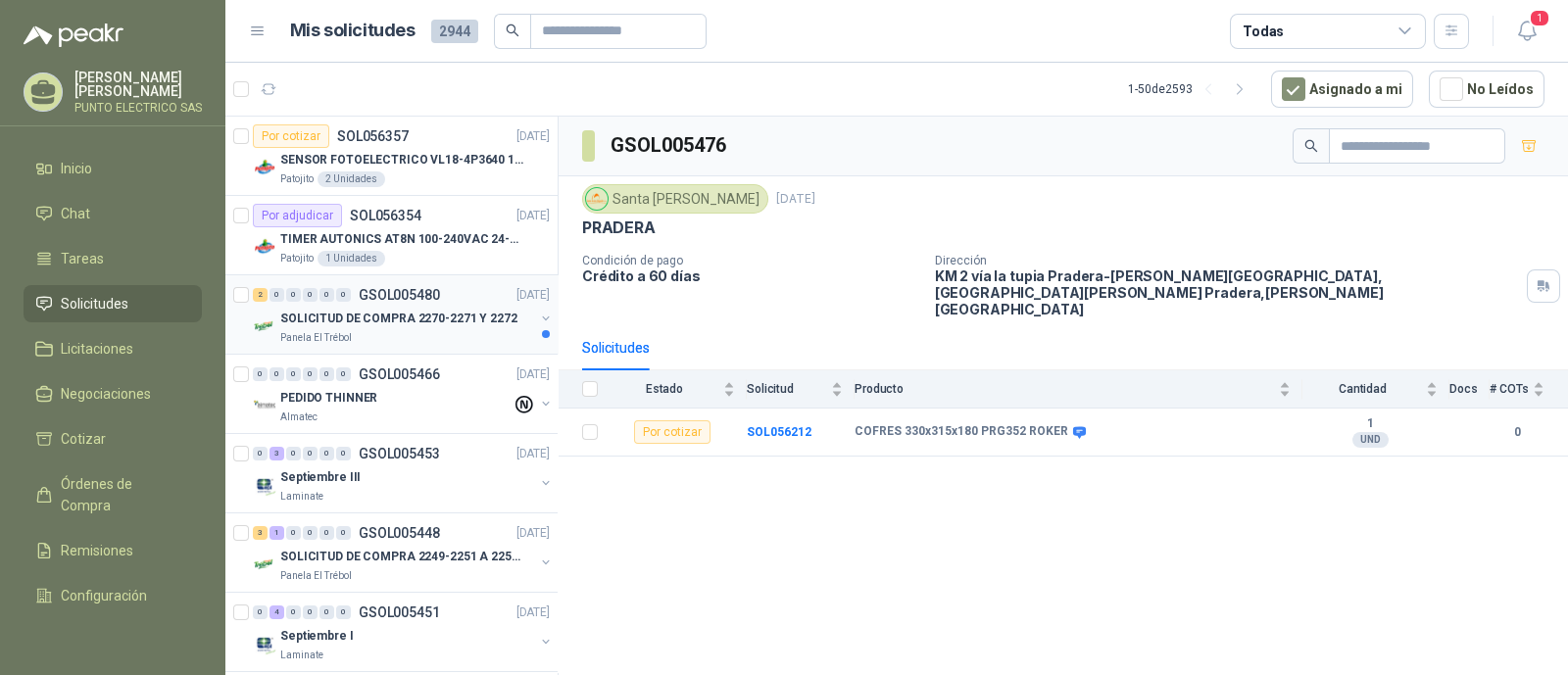
click at [379, 314] on p "SOLICITUD DE COMPRA 2270-2271 Y 2272" at bounding box center [399, 319] width 237 height 19
